Goal: Task Accomplishment & Management: Manage account settings

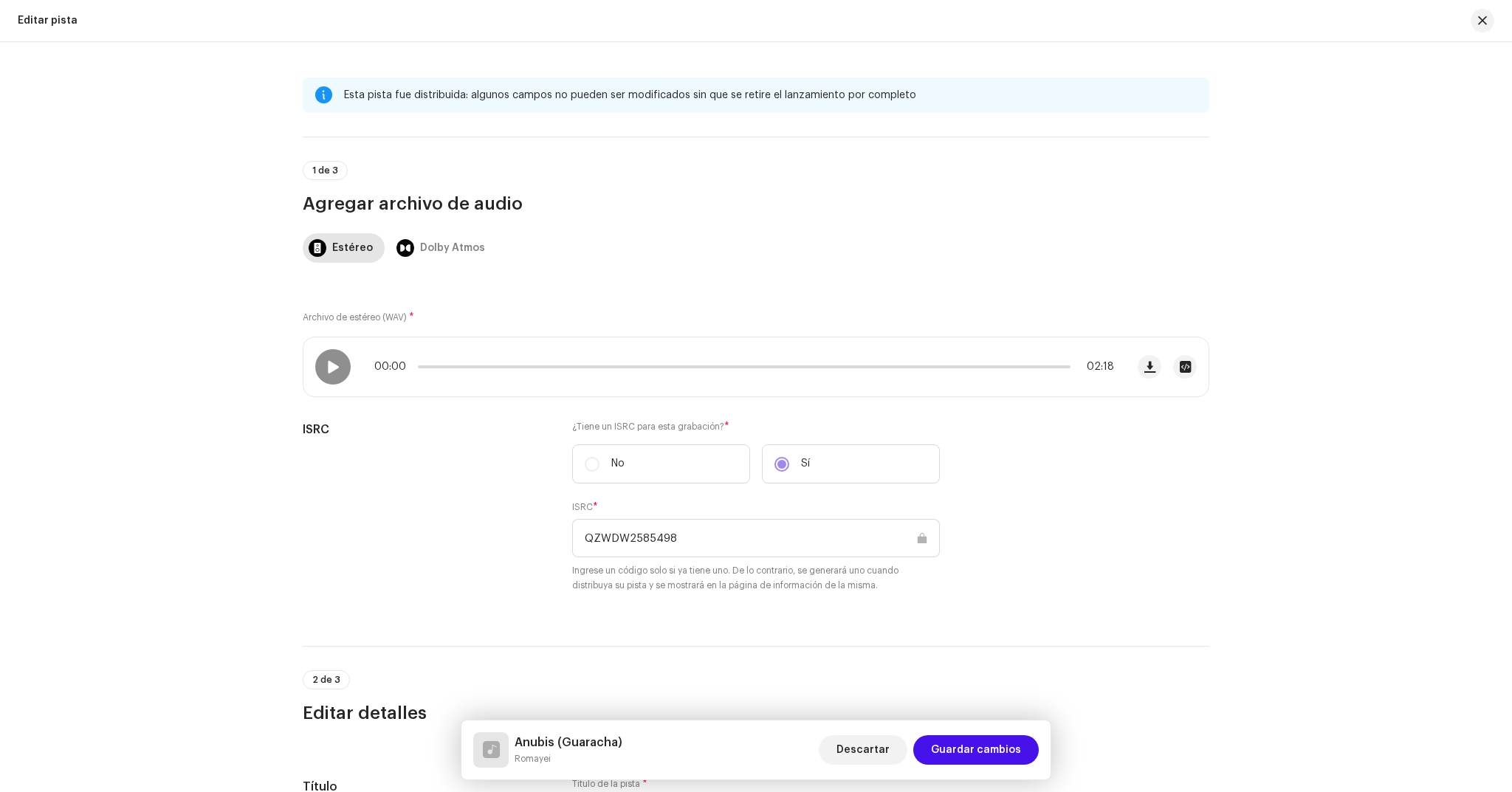
scroll to position [724, 0]
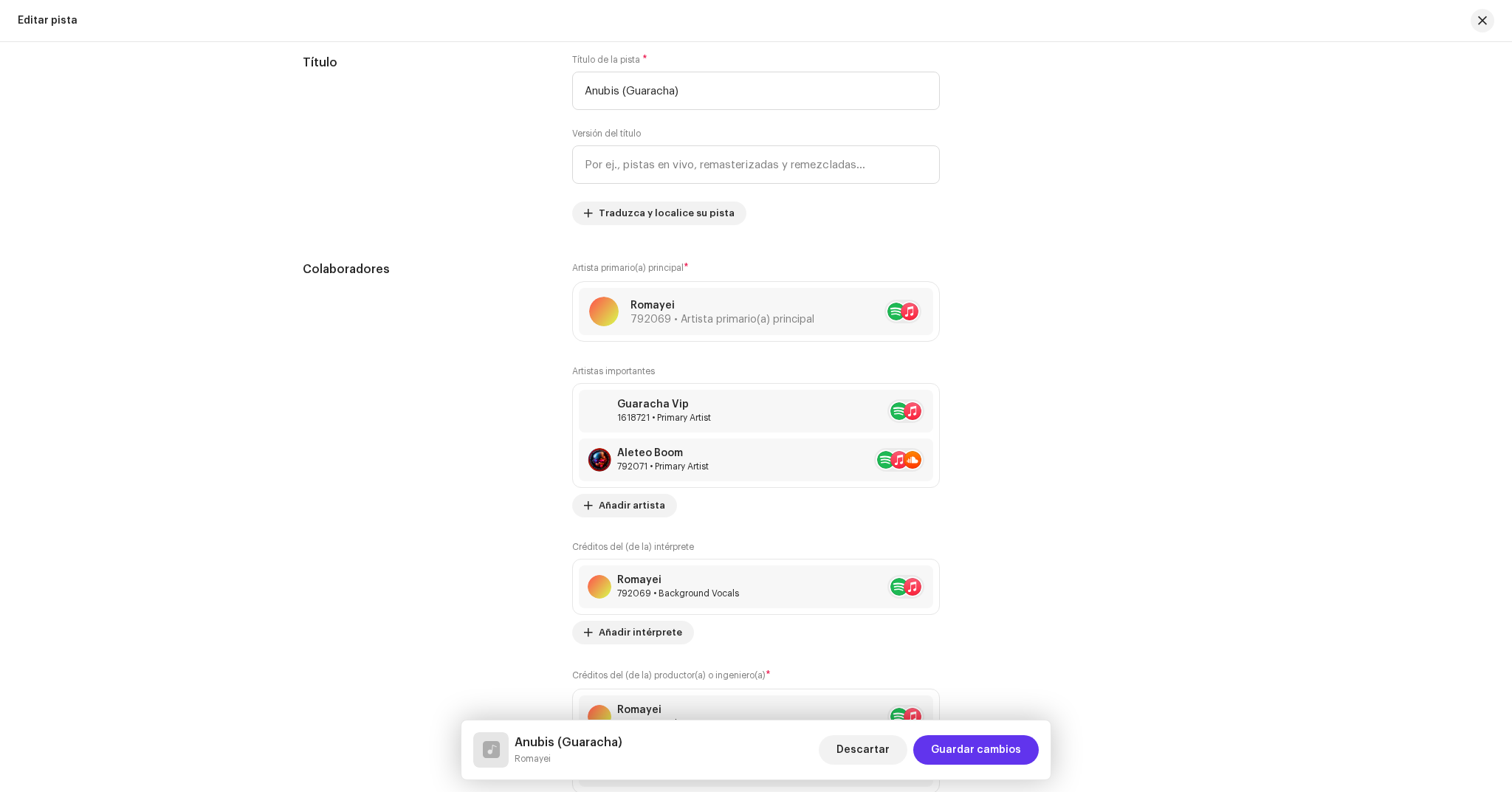
click at [967, 743] on span "Guardar cambios" at bounding box center [976, 750] width 90 height 30
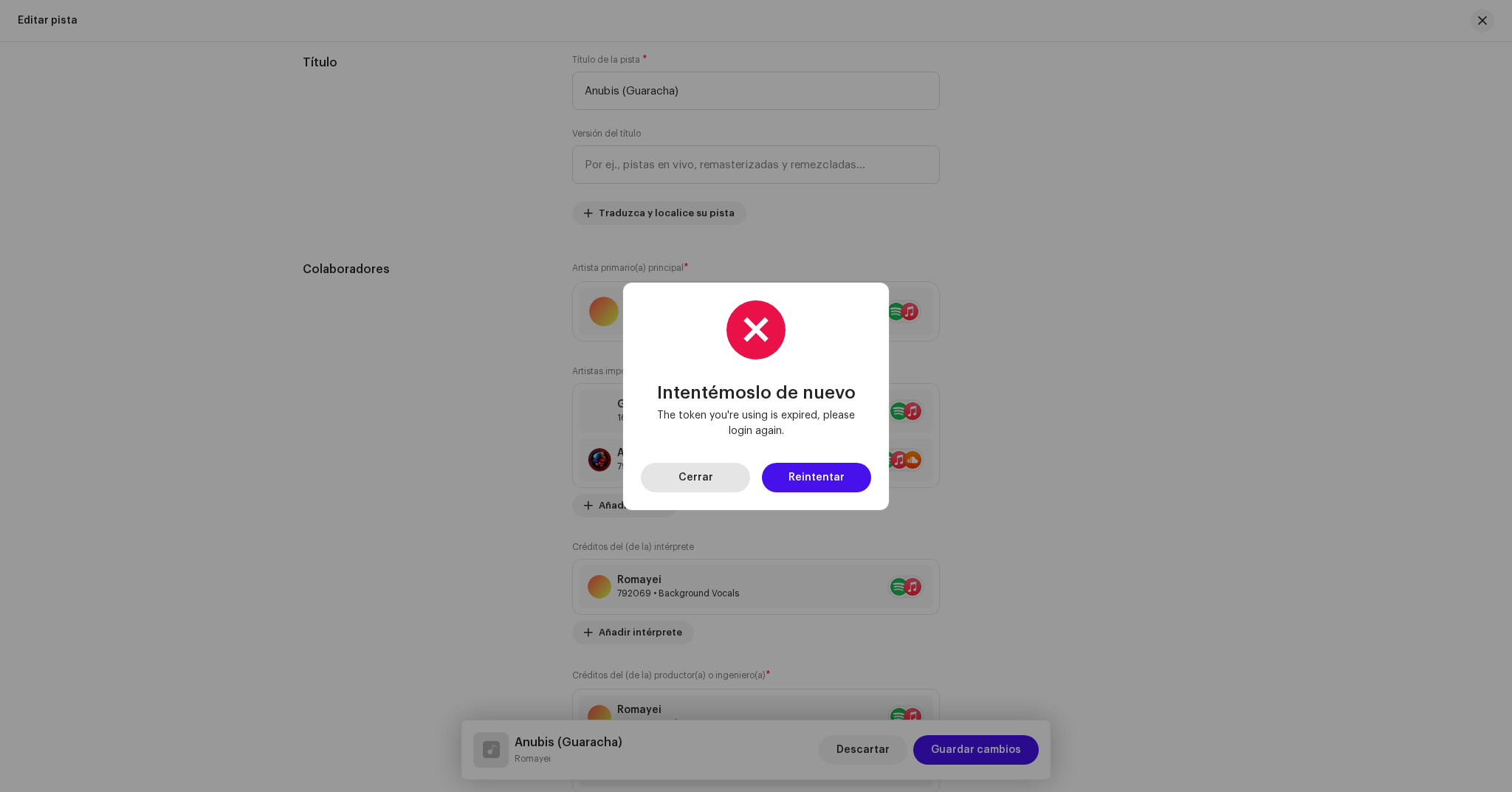
click at [717, 474] on button "Cerrar" at bounding box center [696, 477] width 110 height 30
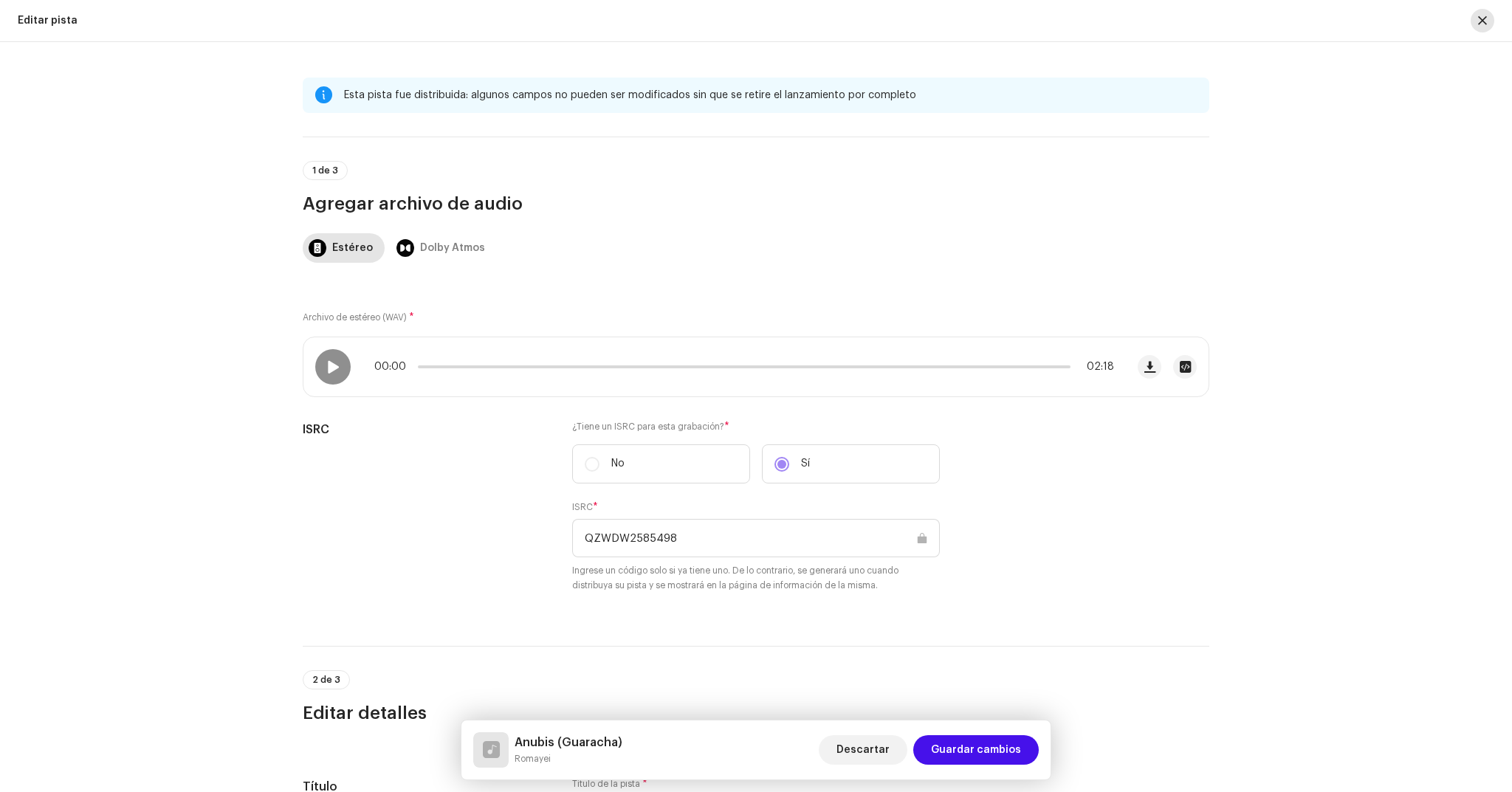
click at [1488, 21] on button "button" at bounding box center [1482, 20] width 23 height 23
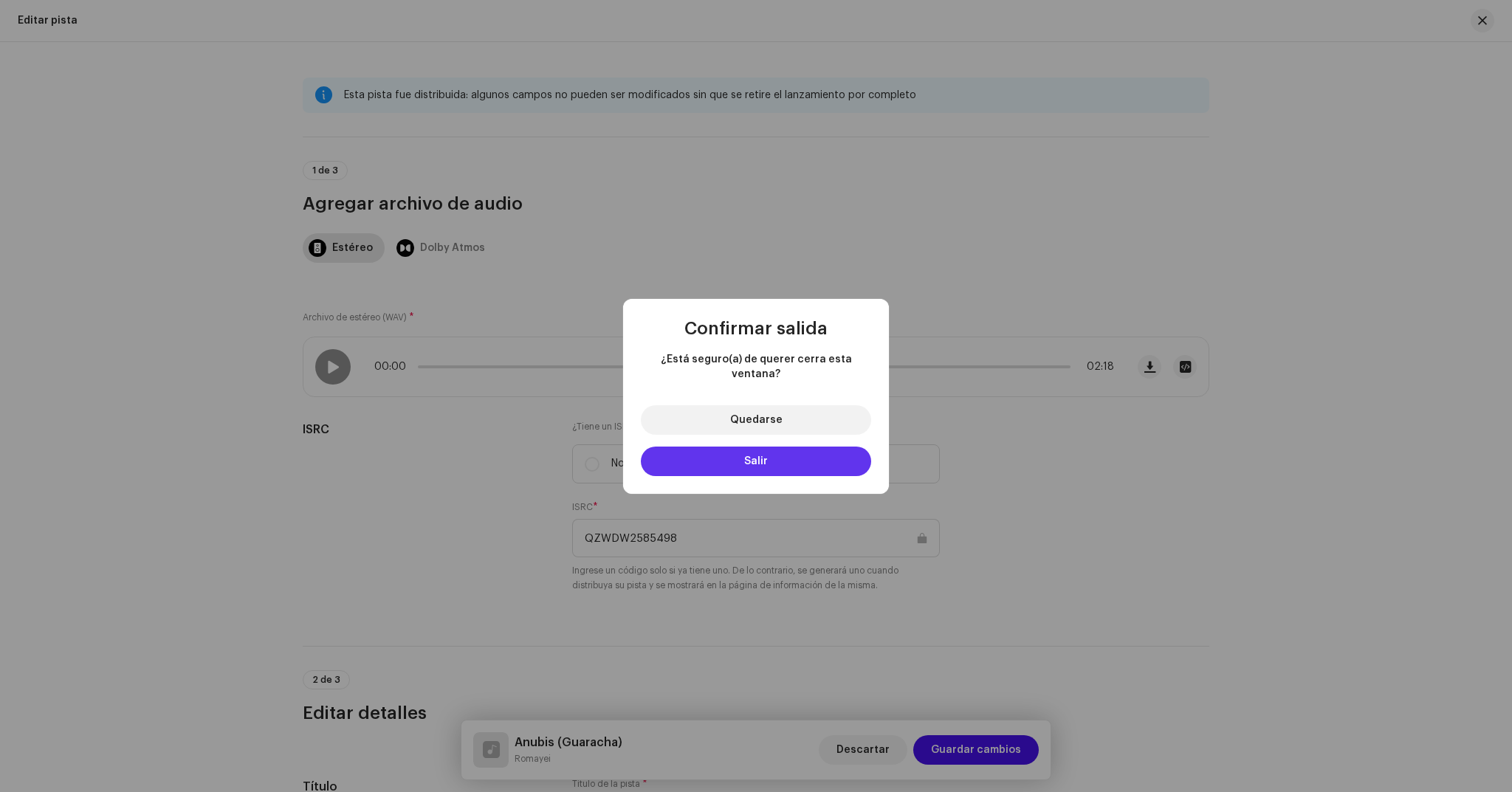
click at [751, 458] on span "Salir" at bounding box center [755, 461] width 23 height 10
